Goal: Browse casually

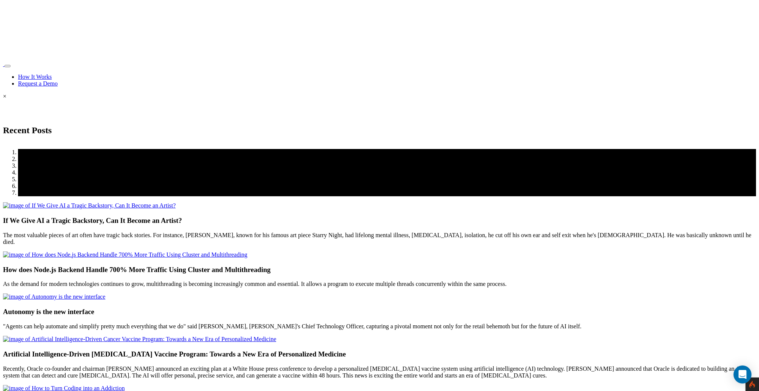
scroll to position [1117, 0]
